Goal: Task Accomplishment & Management: Complete application form

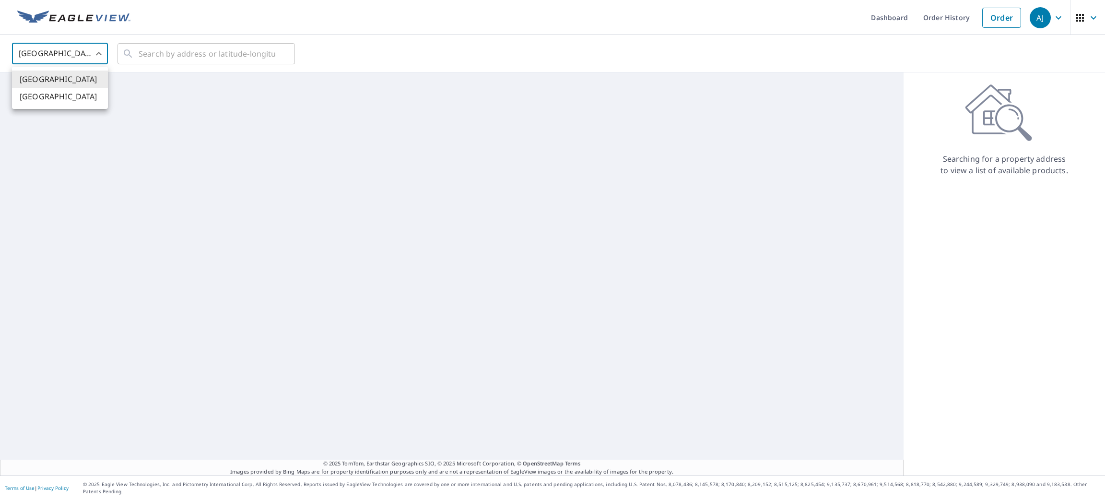
click at [77, 94] on li "[GEOGRAPHIC_DATA]" at bounding box center [60, 96] width 96 height 17
type input "CA"
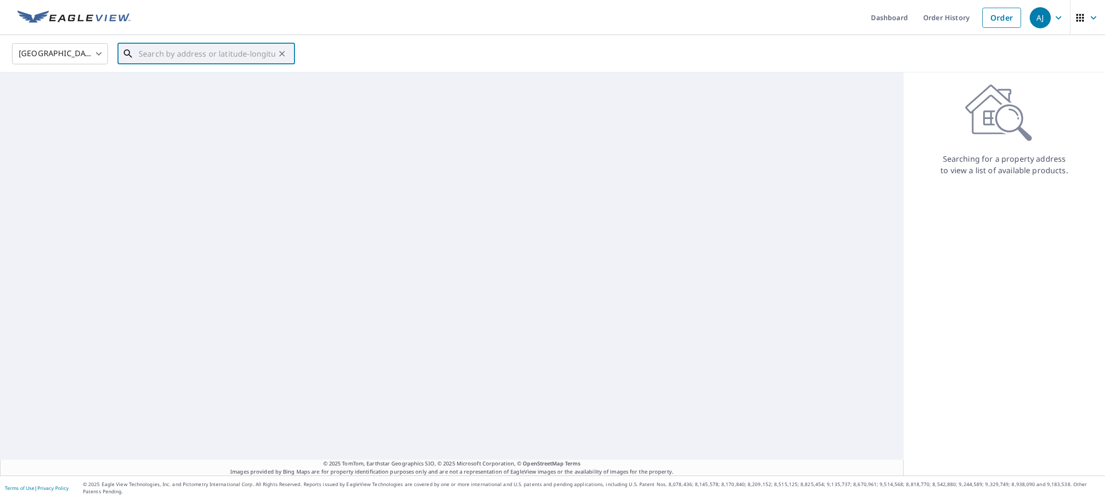
paste input "[STREET_ADDRESS][PERSON_NAME]"
click at [177, 77] on span "[STREET_ADDRESS][PERSON_NAME][PERSON_NAME]" at bounding box center [212, 87] width 151 height 23
type input "[STREET_ADDRESS][PERSON_NAME][PERSON_NAME]"
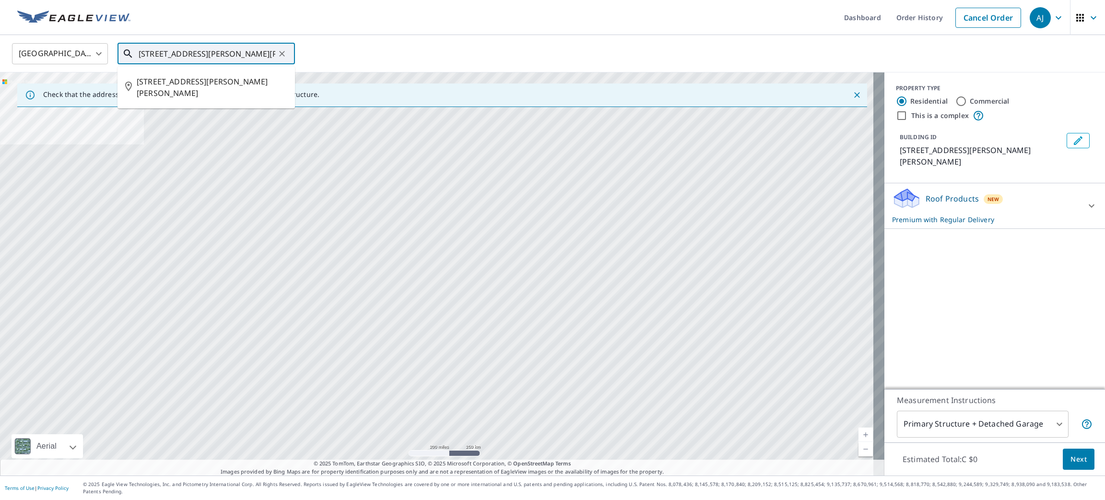
click at [214, 55] on input "[STREET_ADDRESS][PERSON_NAME][PERSON_NAME]" at bounding box center [207, 53] width 137 height 27
click at [225, 87] on span "[STREET_ADDRESS][PERSON_NAME][PERSON_NAME]" at bounding box center [212, 87] width 151 height 23
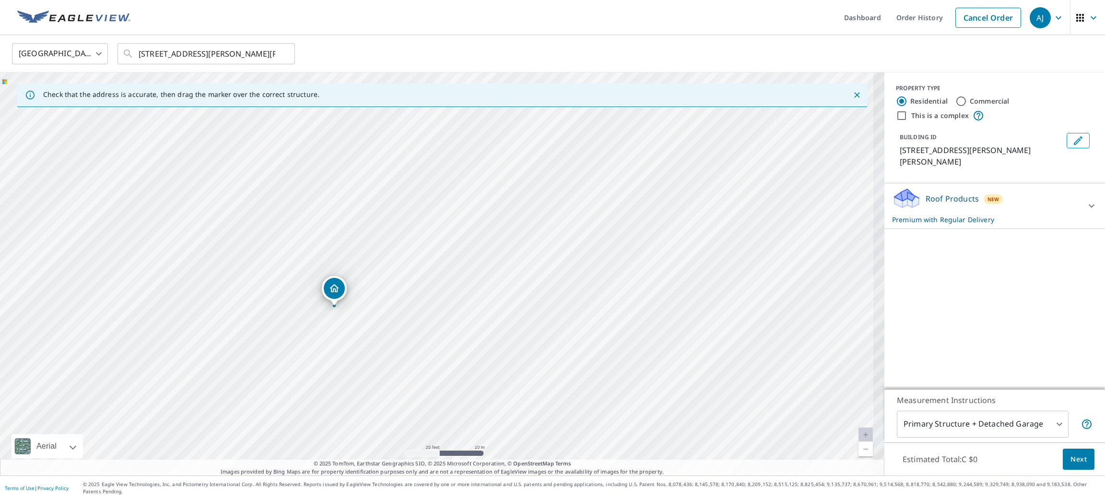
drag, startPoint x: 443, startPoint y: 346, endPoint x: 393, endPoint y: 237, distance: 119.8
click at [393, 237] on div "[STREET_ADDRESS][PERSON_NAME][PERSON_NAME]" at bounding box center [442, 273] width 885 height 403
click at [1063, 466] on button "Next" at bounding box center [1079, 460] width 32 height 22
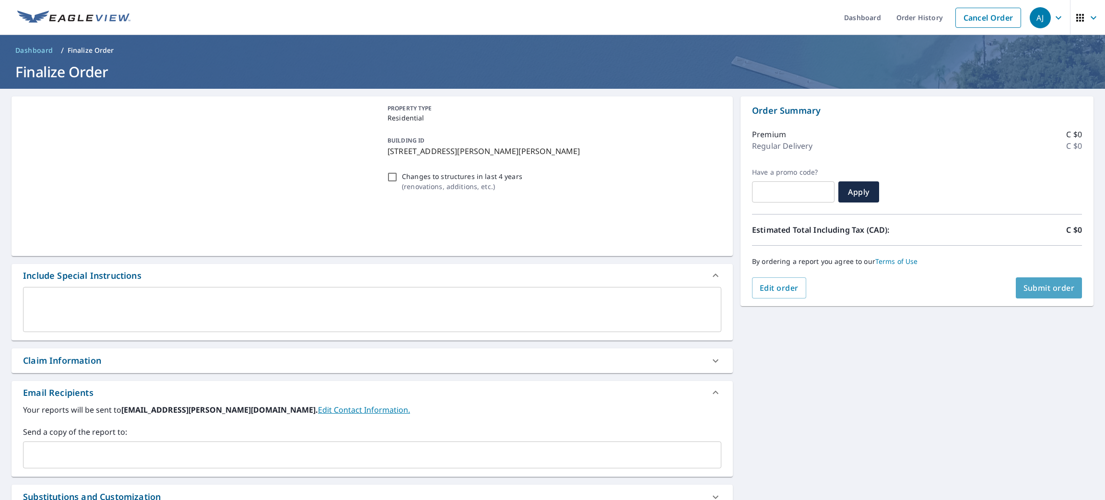
click at [1037, 291] on span "Submit order" at bounding box center [1049, 288] width 51 height 11
checkbox input "true"
